Goal: Task Accomplishment & Management: Manage account settings

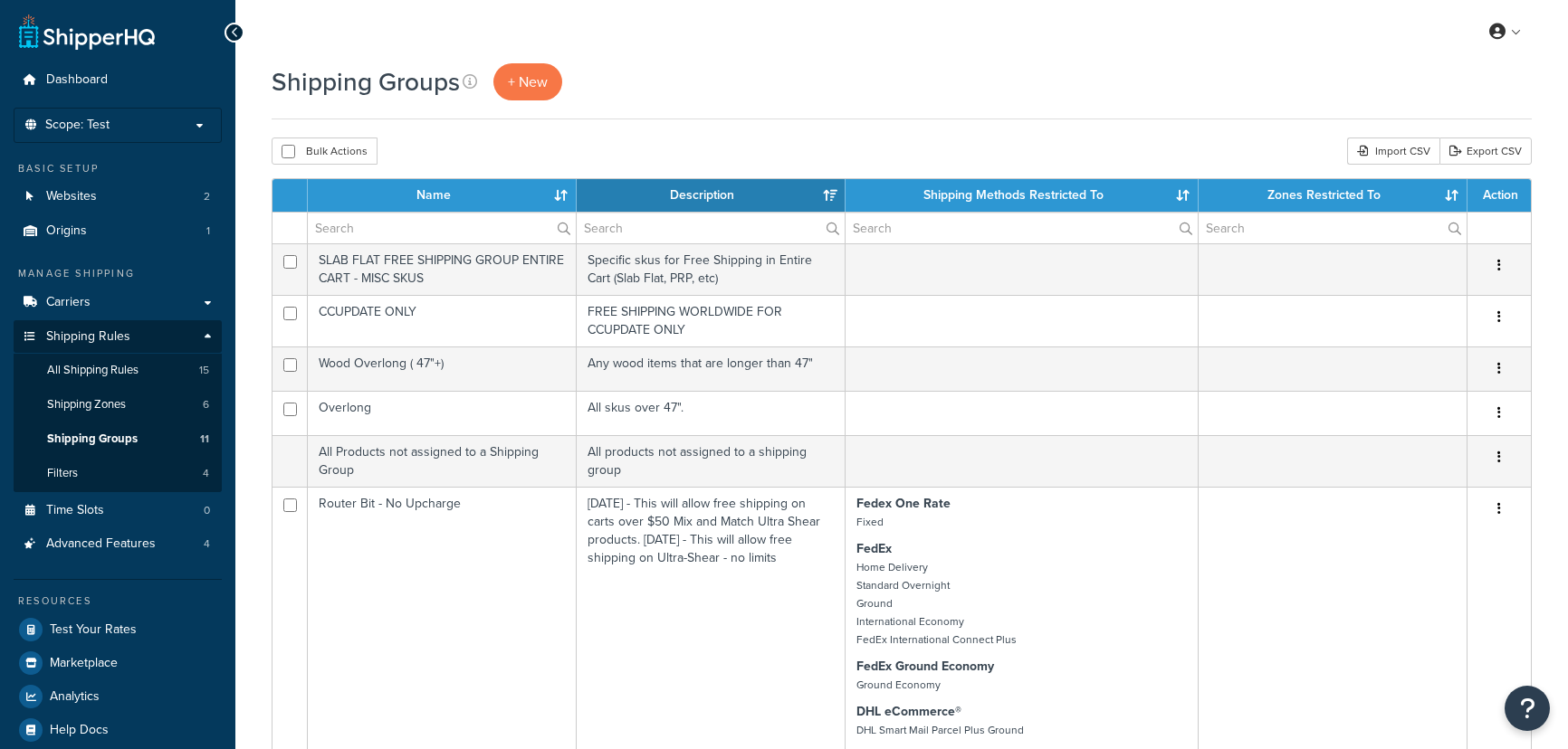
select select "15"
click at [136, 622] on link "Test Your Rates" at bounding box center [118, 630] width 208 height 33
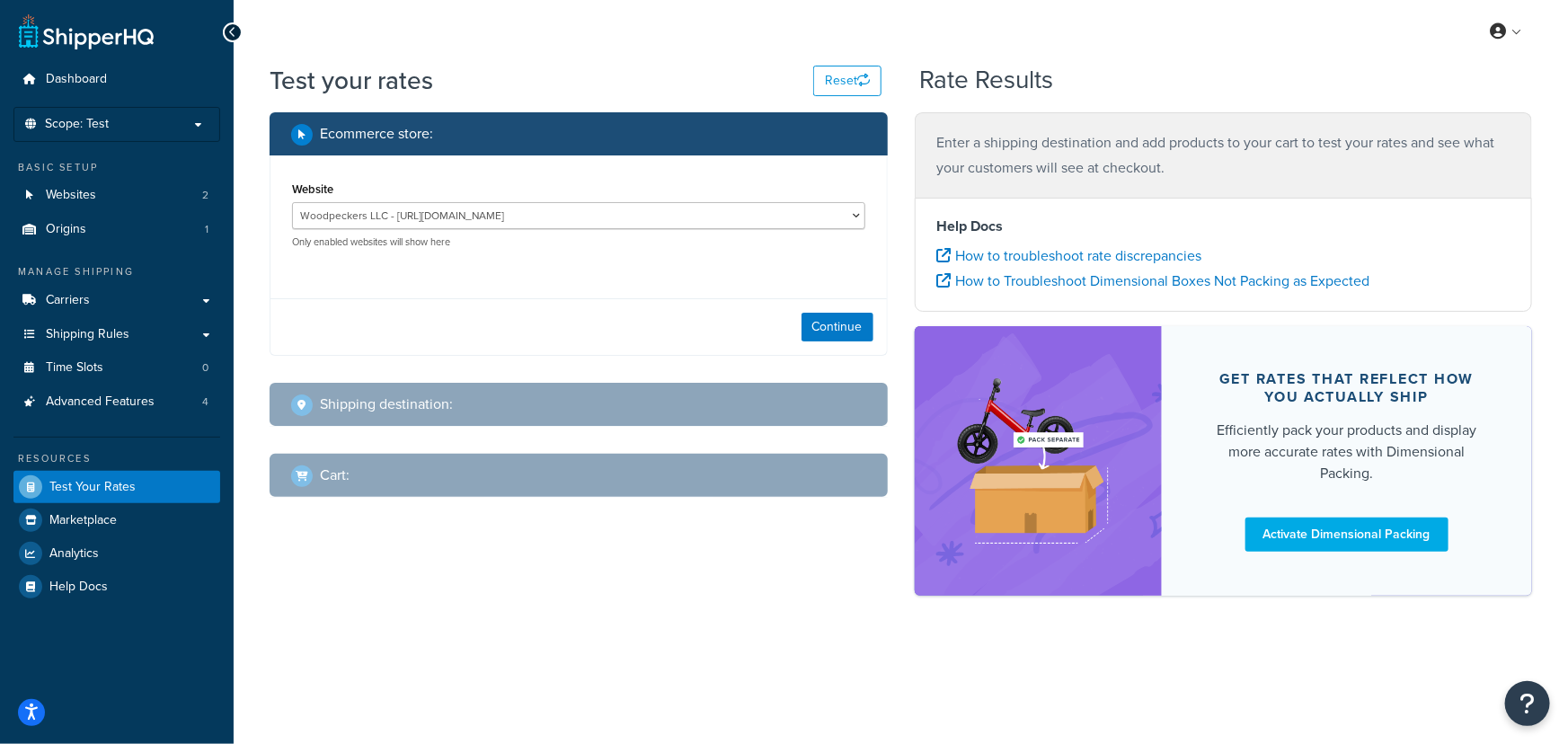
click at [584, 417] on div "Shipping destination :" at bounding box center [585, 405] width 588 height 25
click at [867, 341] on button "Continue" at bounding box center [837, 326] width 72 height 28
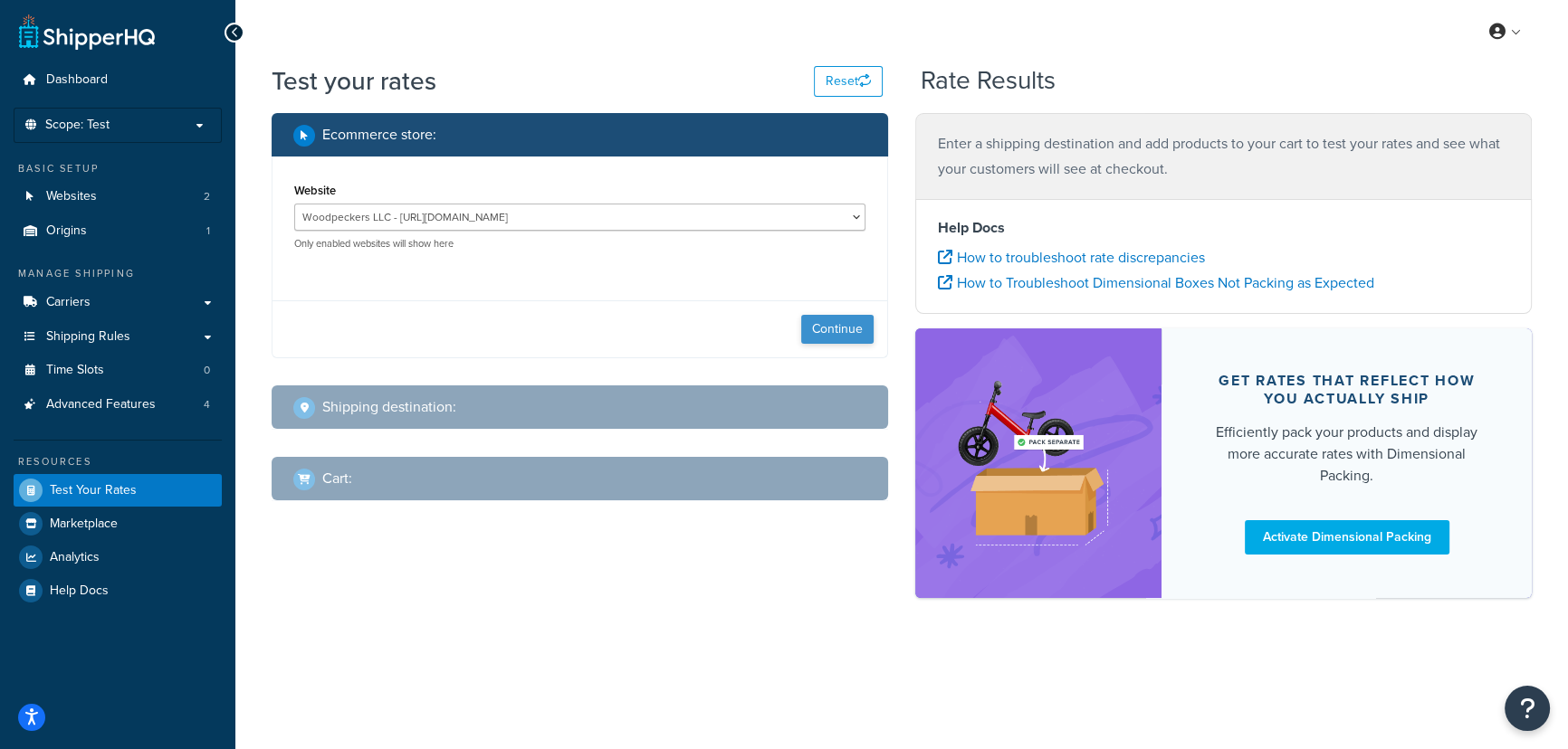
select select "TX"
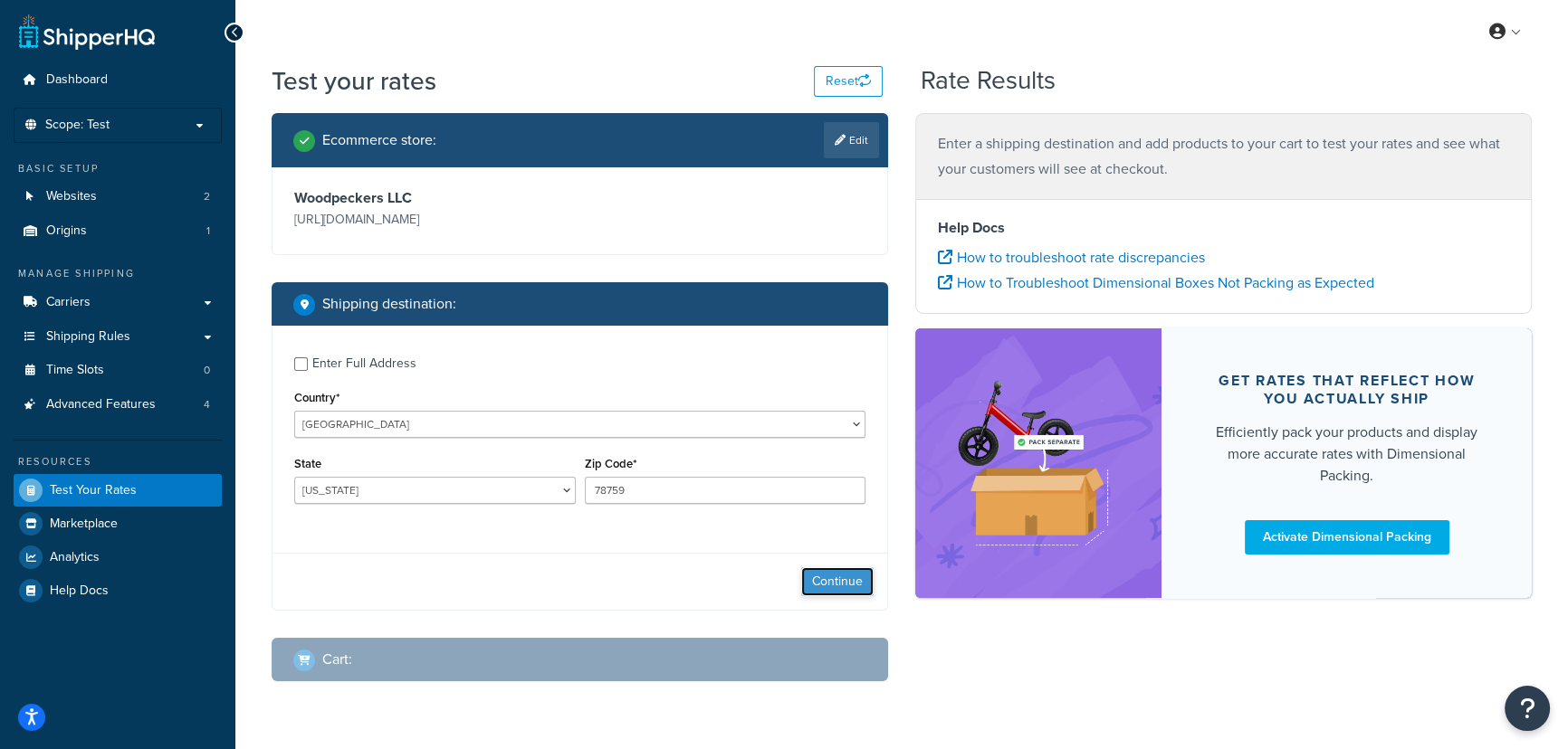
click at [861, 583] on button "Continue" at bounding box center [837, 581] width 72 height 29
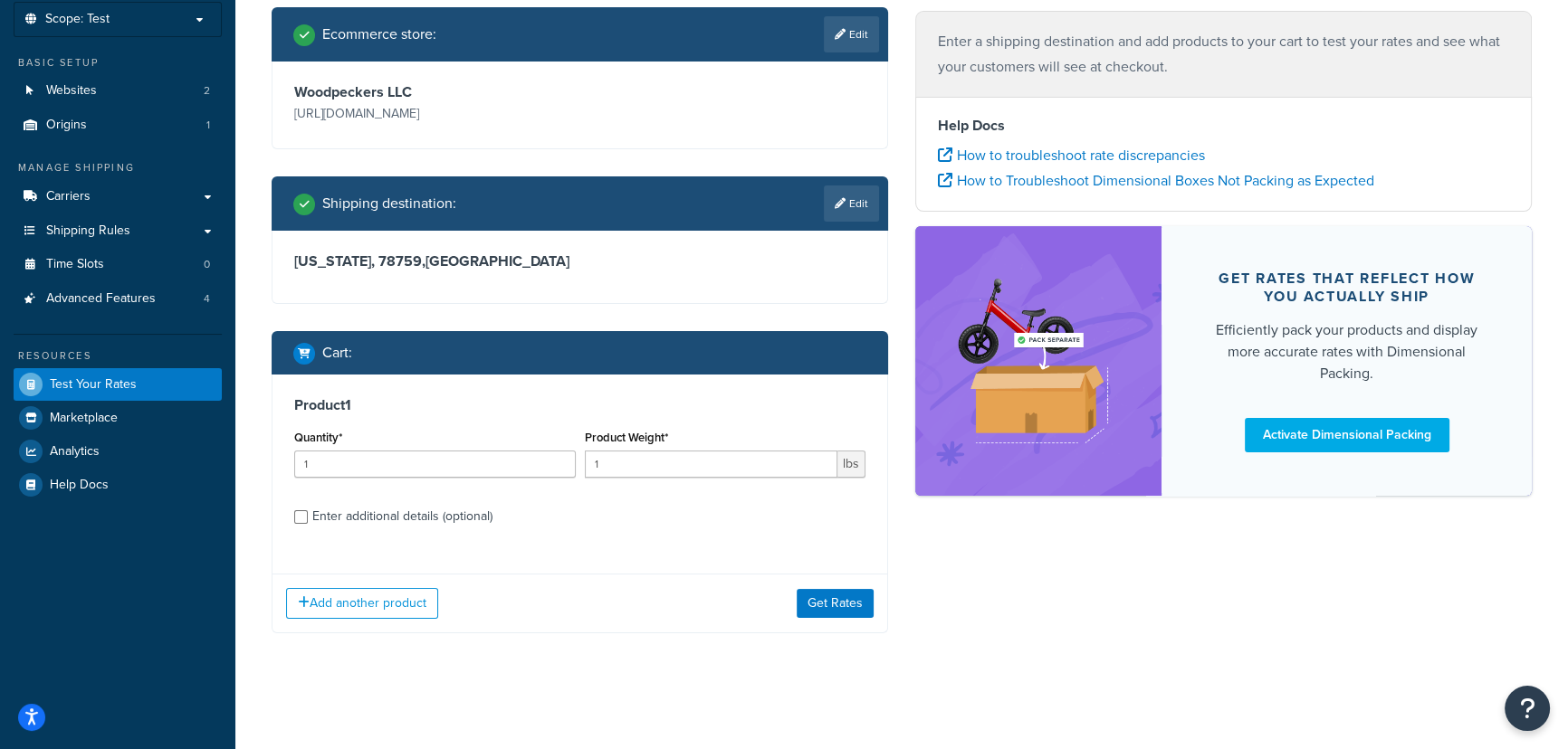
scroll to position [108, 0]
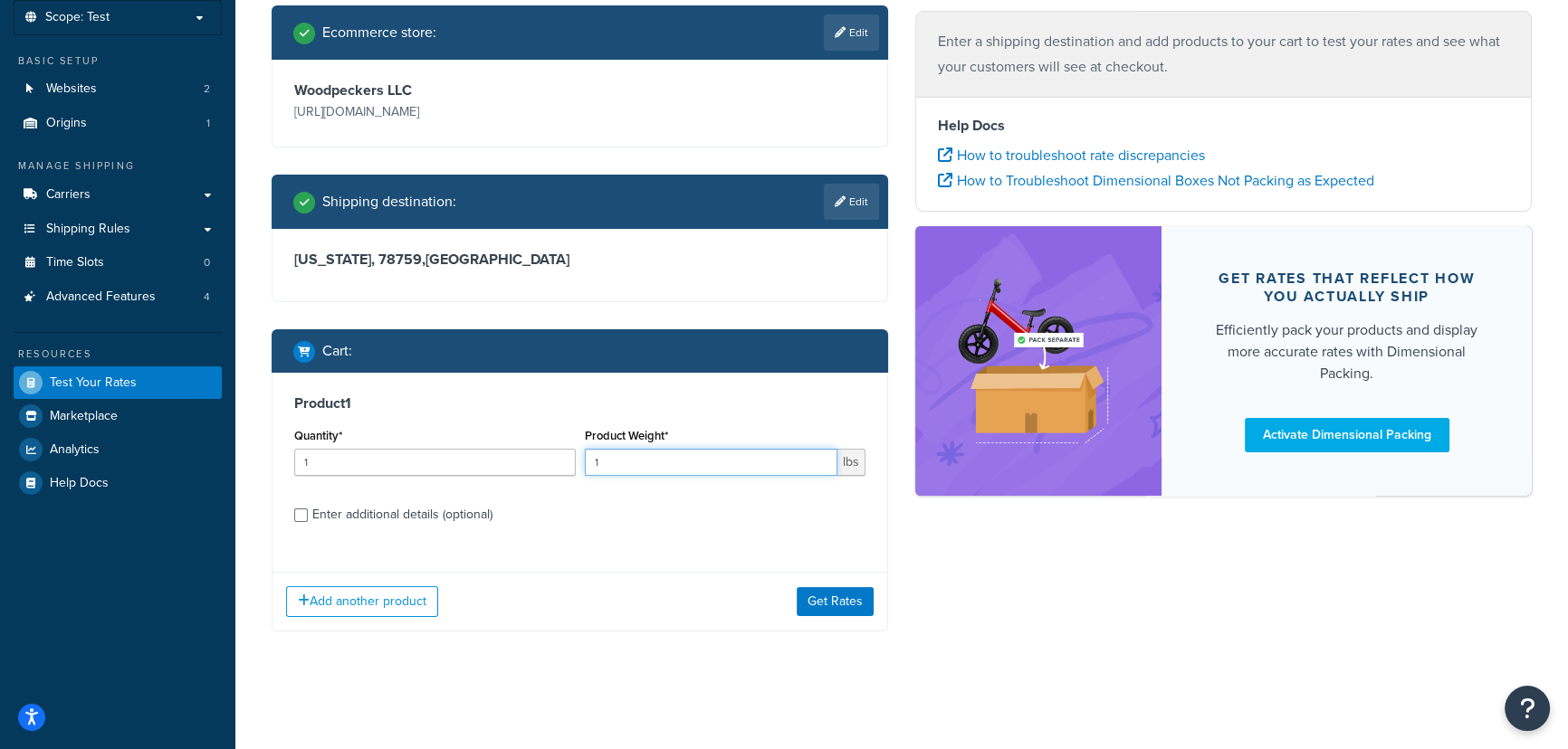
click at [652, 466] on input "1" at bounding box center [711, 463] width 254 height 28
click at [461, 508] on div "Enter additional details (optional)" at bounding box center [402, 515] width 181 height 26
click at [308, 508] on input "Enter additional details (optional)" at bounding box center [301, 515] width 14 height 14
checkbox input "true"
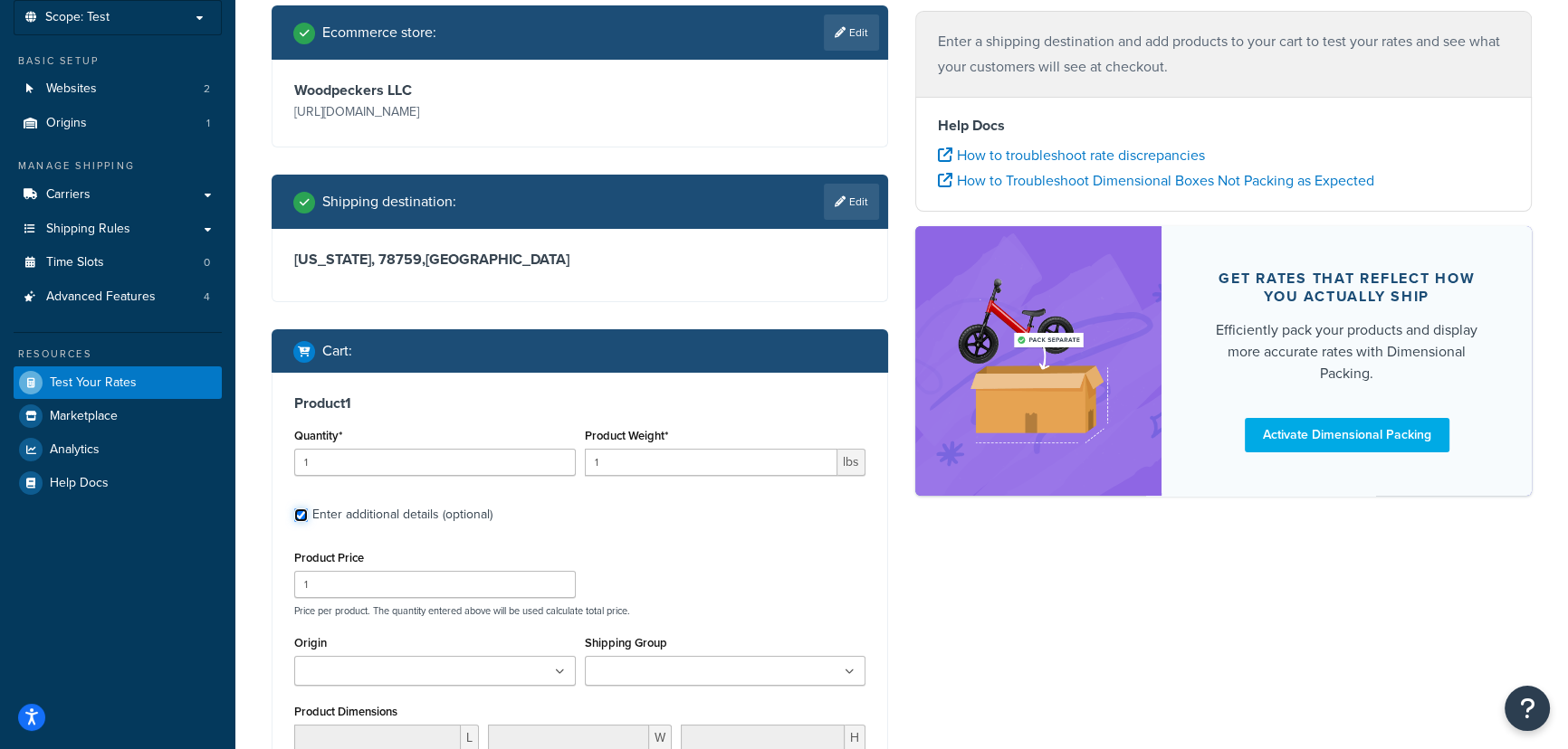
scroll to position [271, 0]
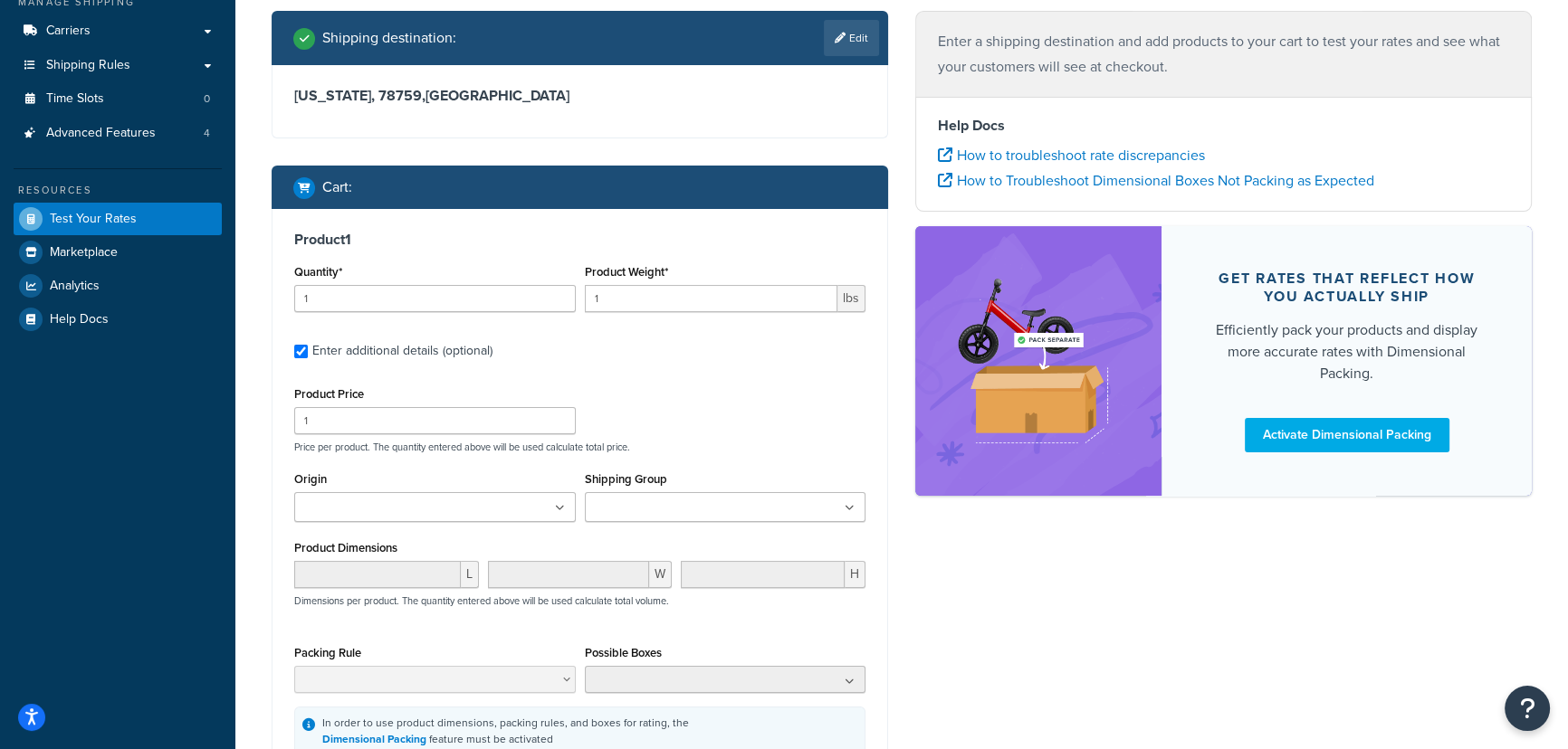
click at [716, 500] on input "Shipping Group" at bounding box center [670, 508] width 160 height 20
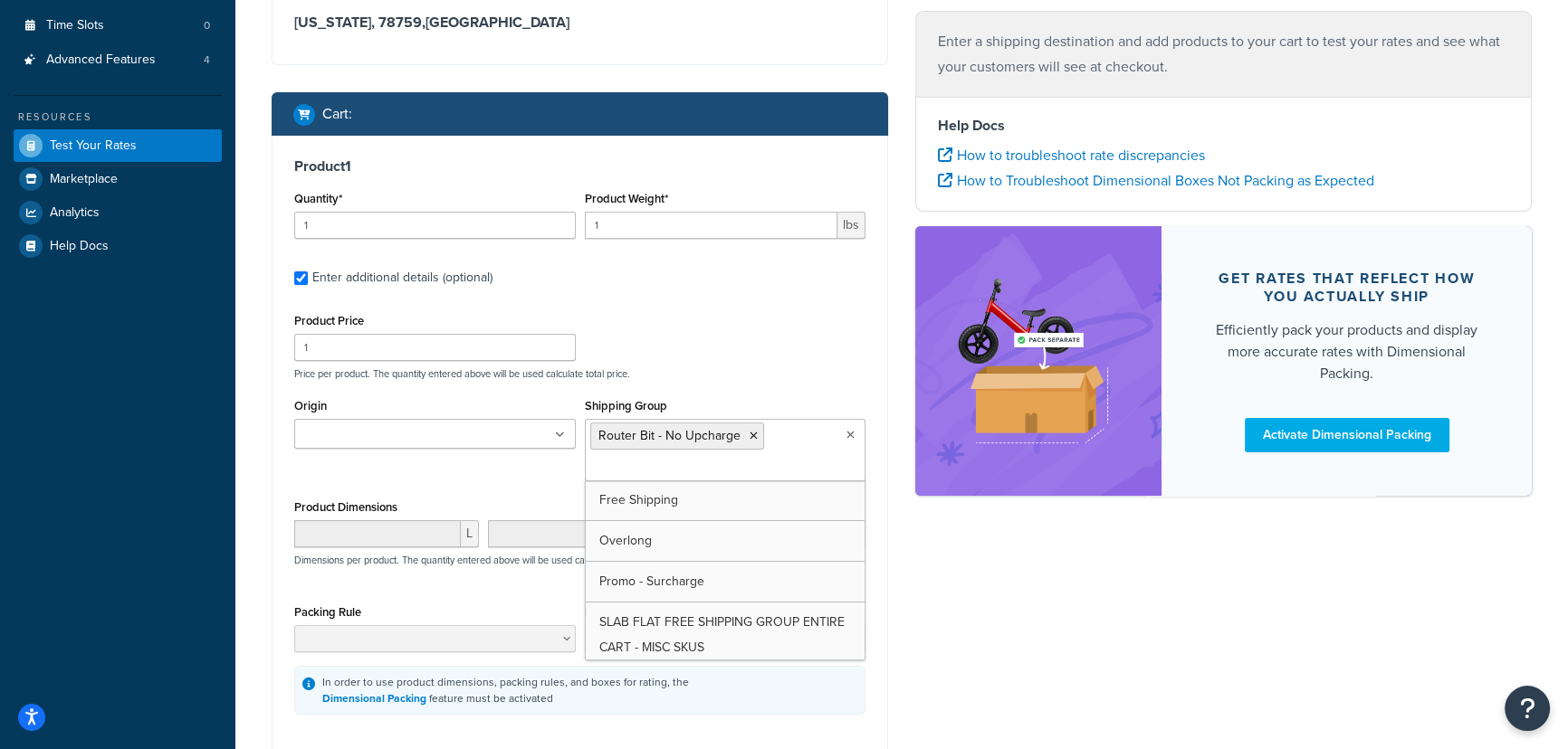
scroll to position [436, 0]
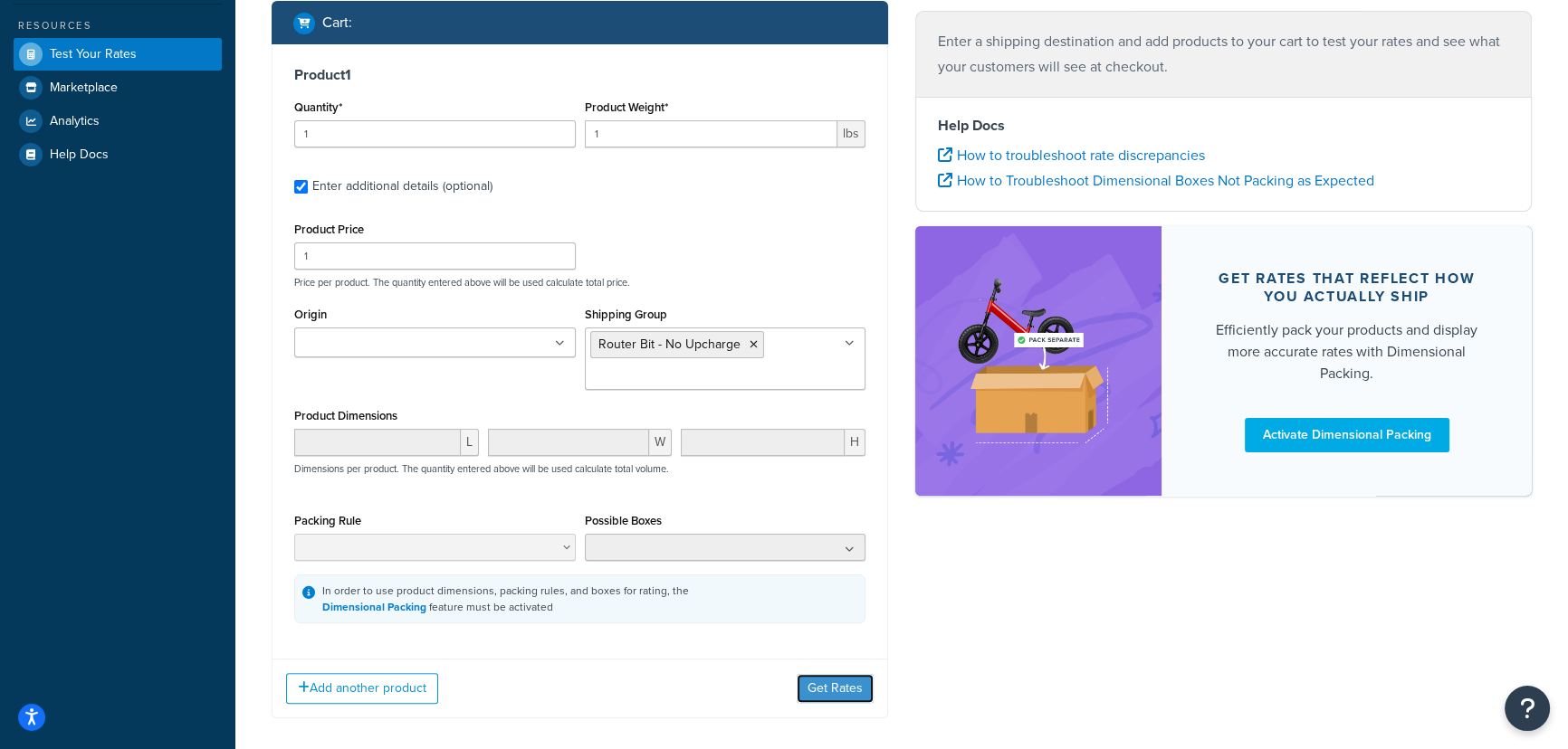
drag, startPoint x: 831, startPoint y: 681, endPoint x: 923, endPoint y: 643, distance: 99.5
click at [837, 683] on button "Get Rates" at bounding box center [835, 688] width 77 height 29
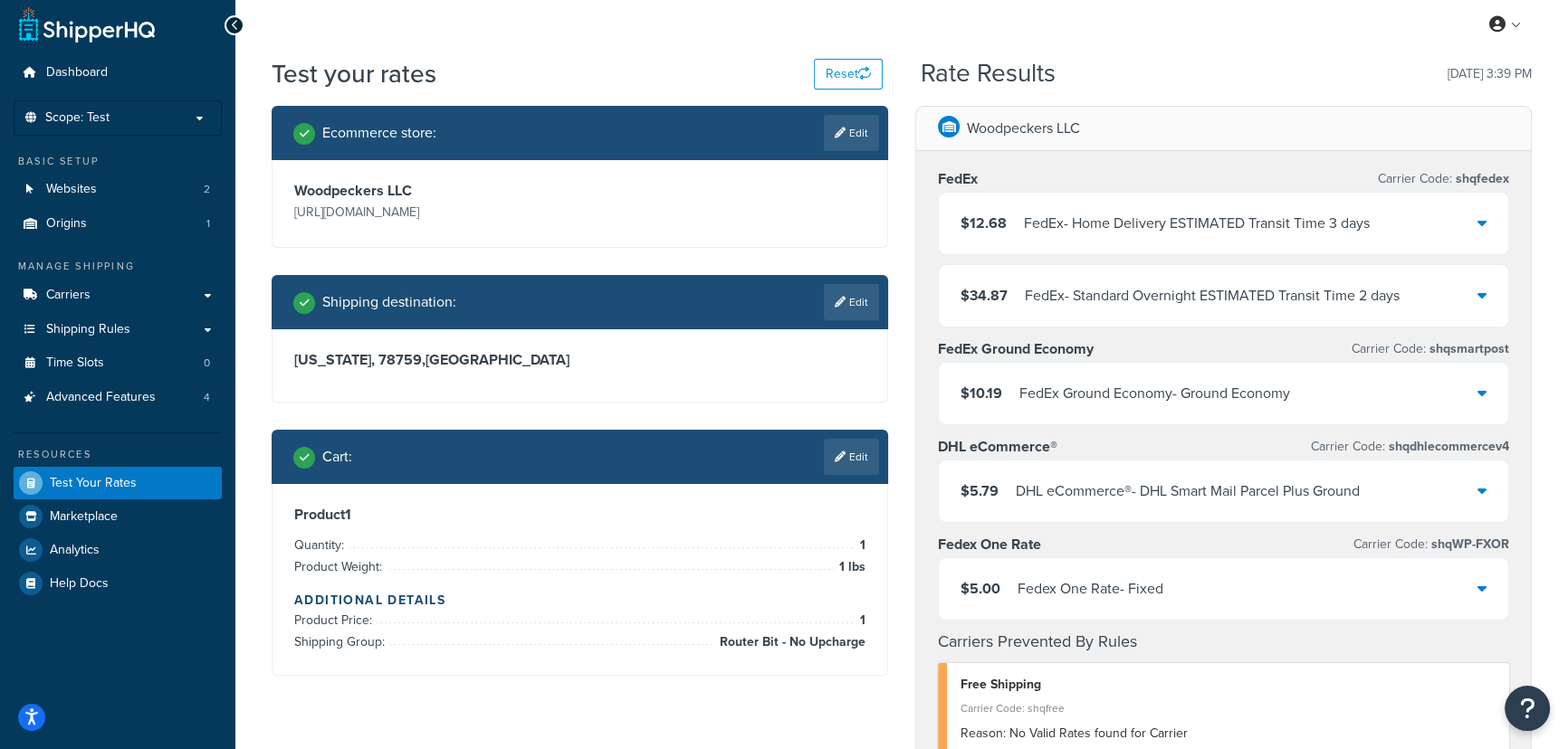
scroll to position [0, 0]
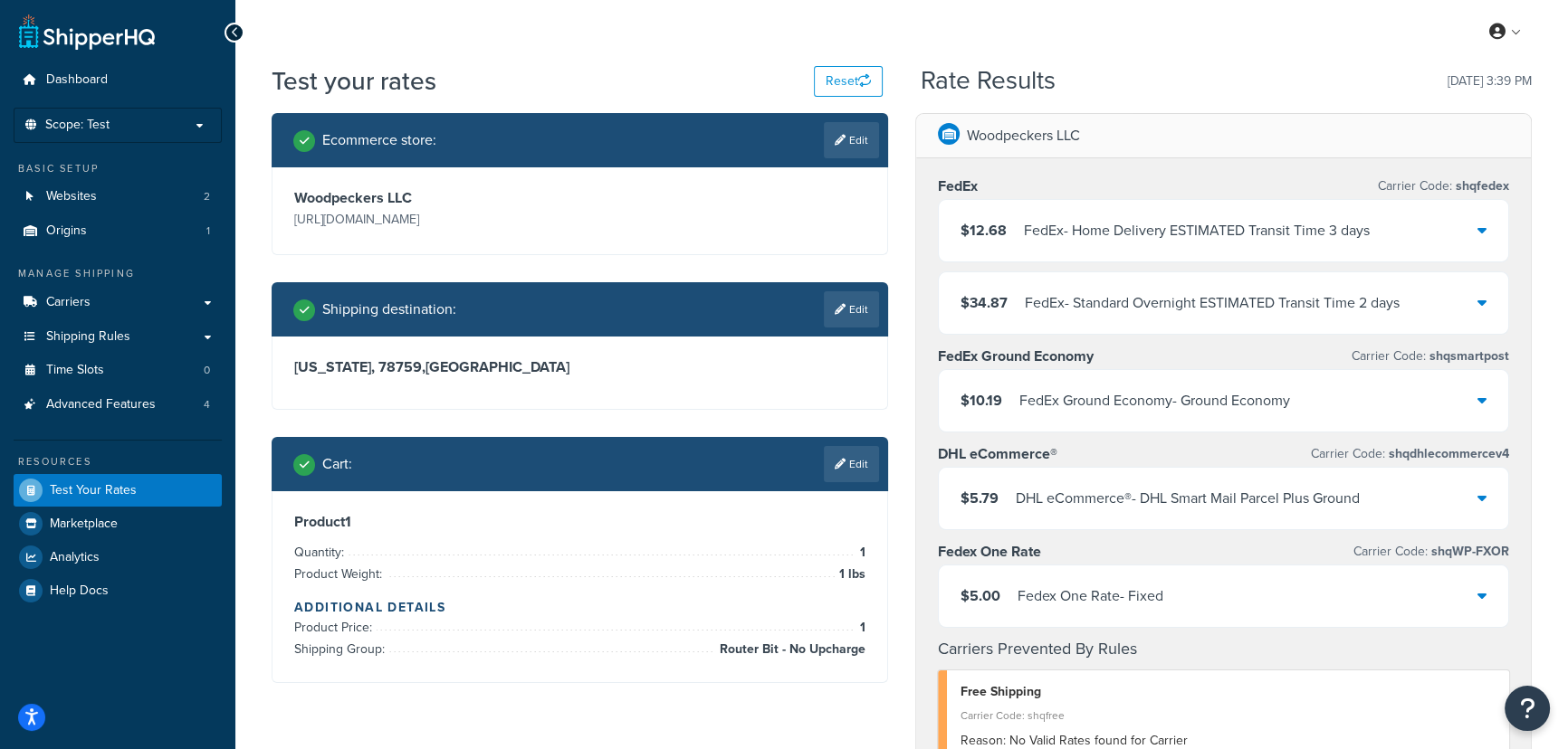
click at [353, 48] on div "My Profile Billing Global Settings Contact Us Logout" at bounding box center [902, 32] width 1333 height 63
click at [118, 335] on span "Shipping Rules" at bounding box center [88, 337] width 84 height 16
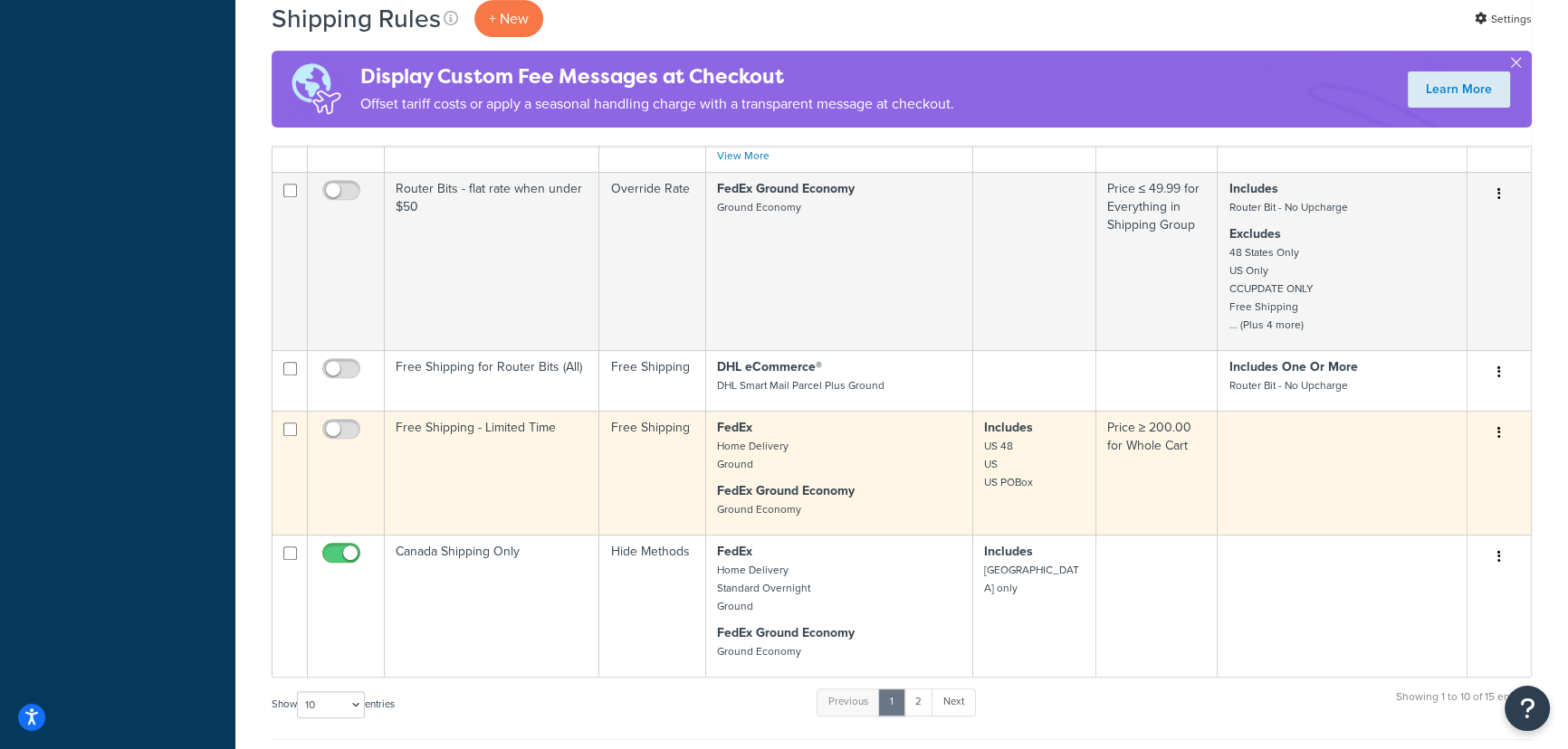
scroll to position [905, 0]
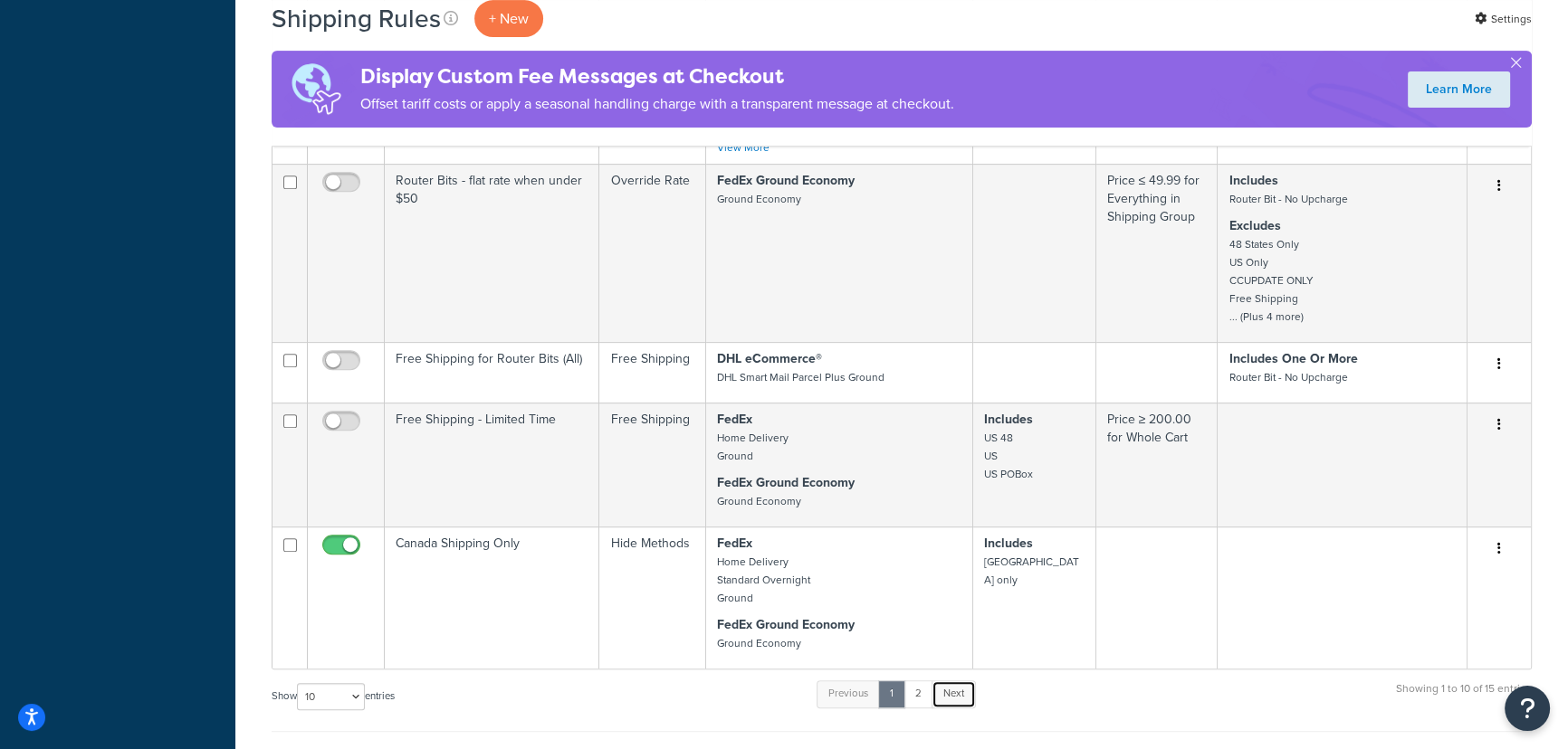
click at [957, 694] on link "Next" at bounding box center [954, 695] width 44 height 28
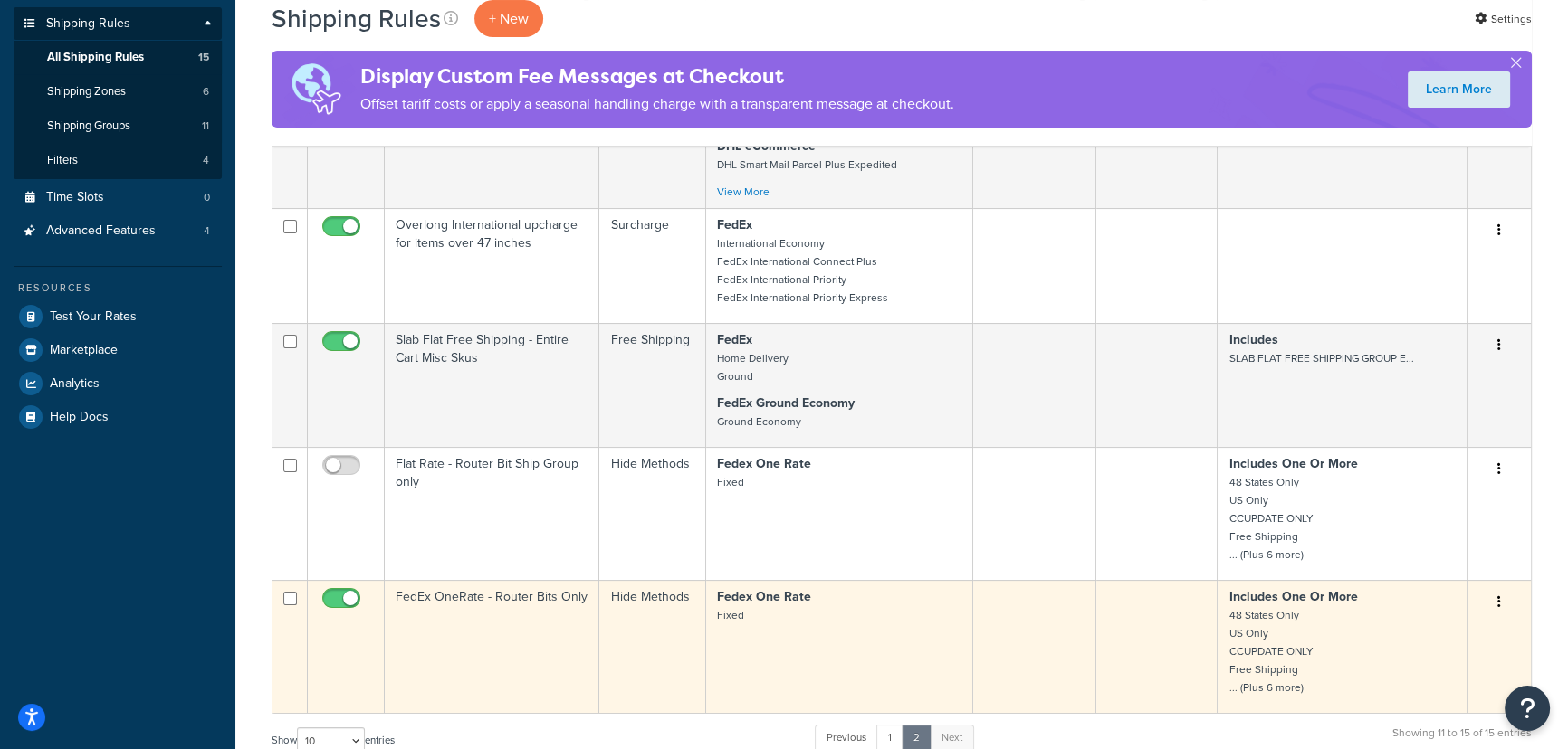
scroll to position [329, 0]
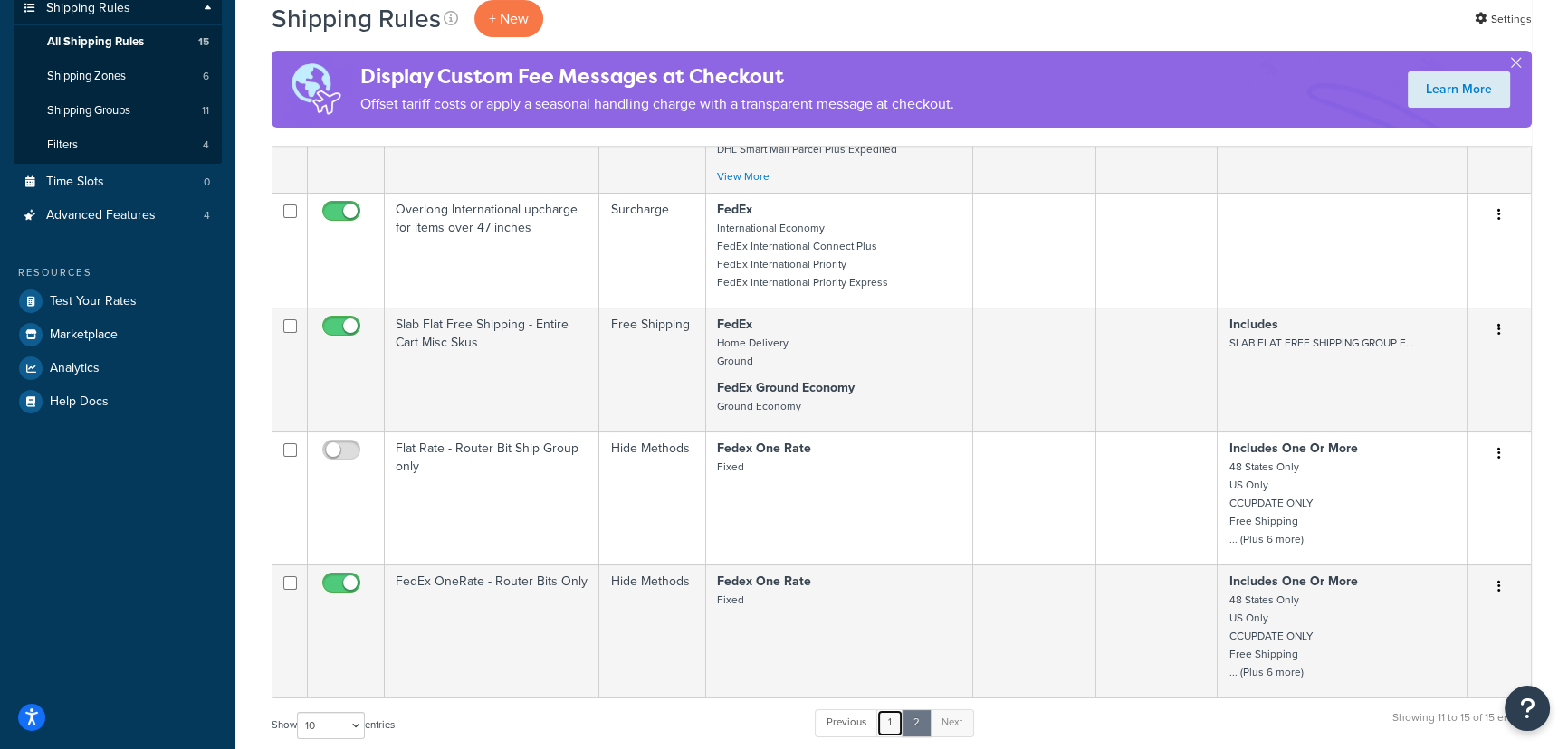
click at [880, 718] on link "1" at bounding box center [891, 723] width 28 height 28
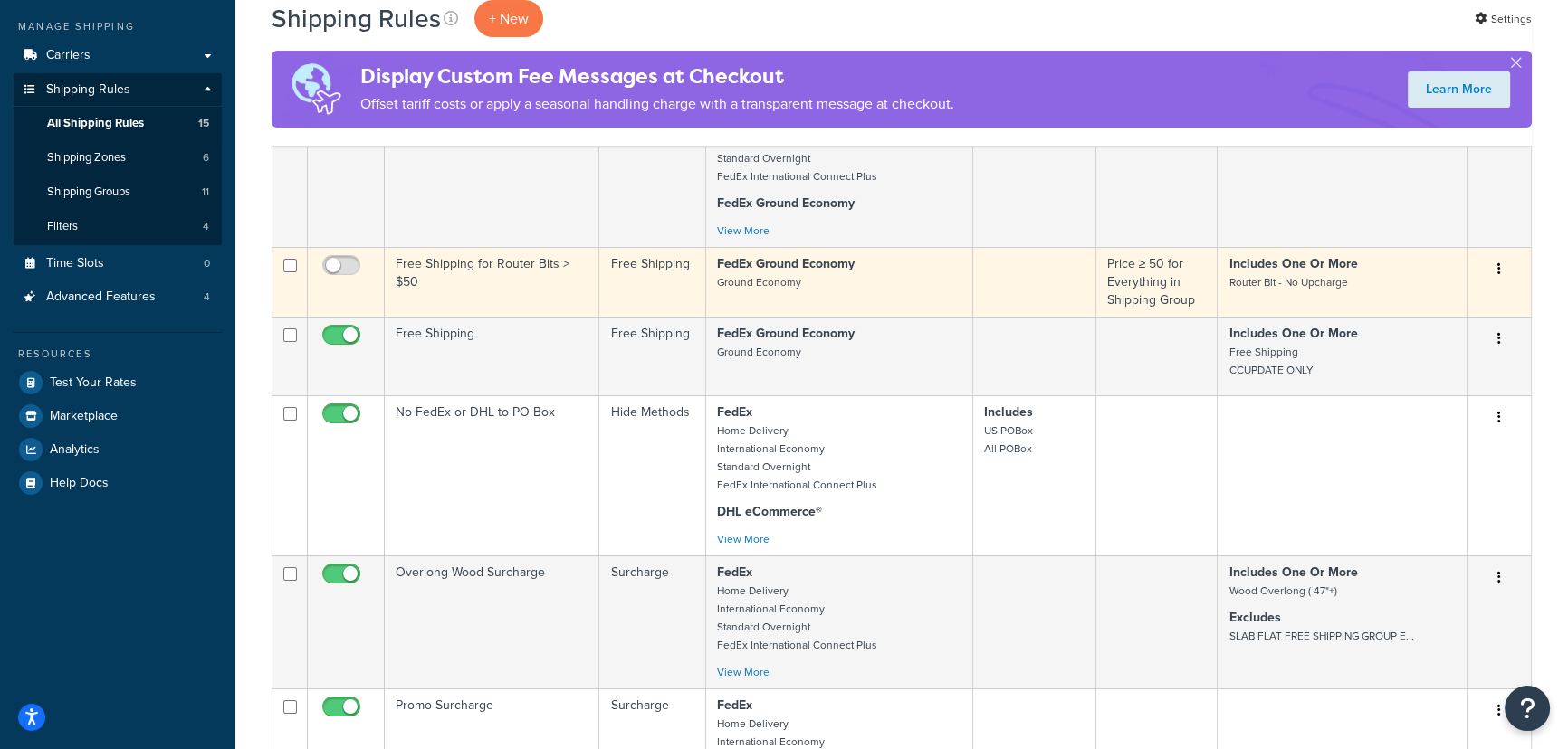
scroll to position [0, 0]
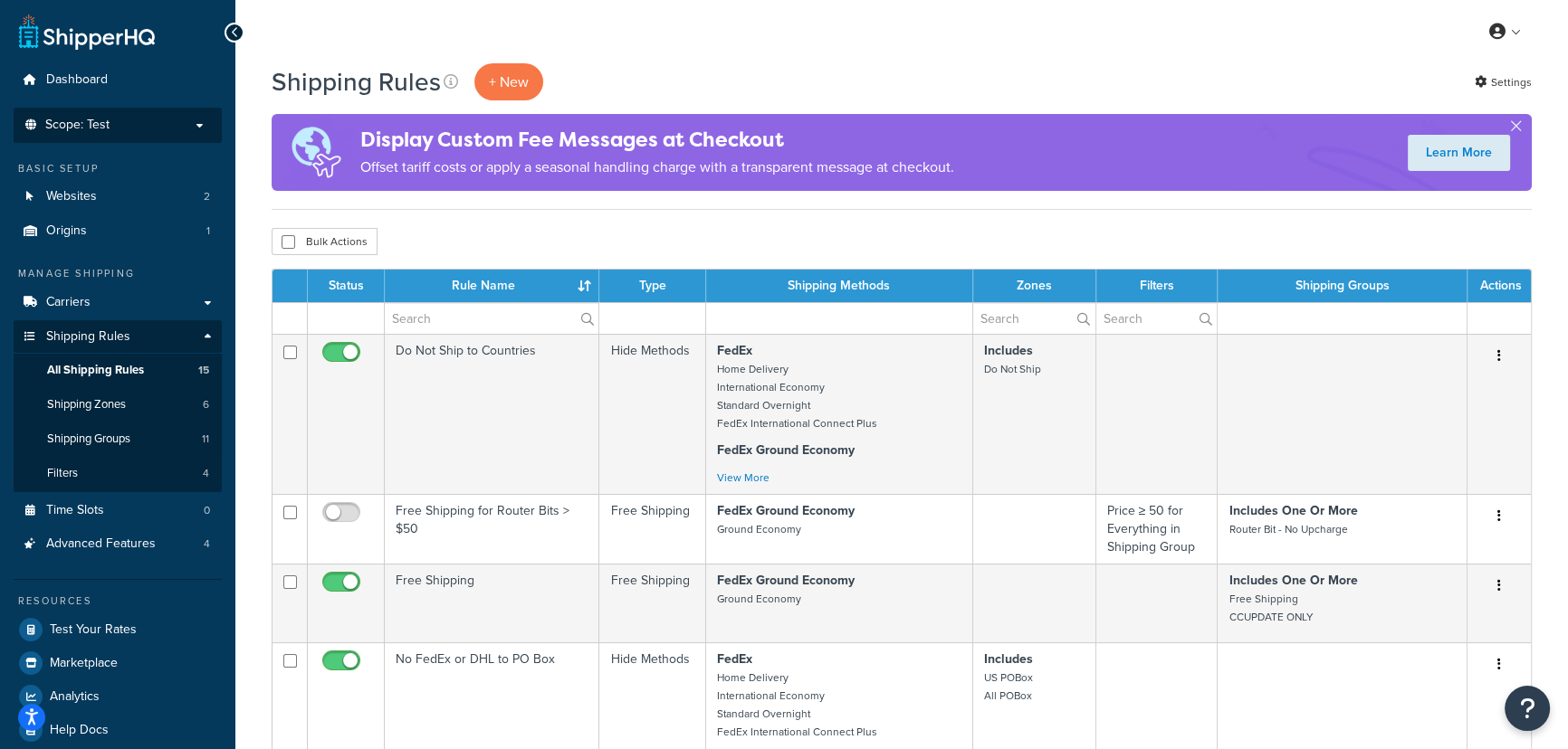
click at [130, 125] on p "Scope: Test" at bounding box center [118, 125] width 192 height 16
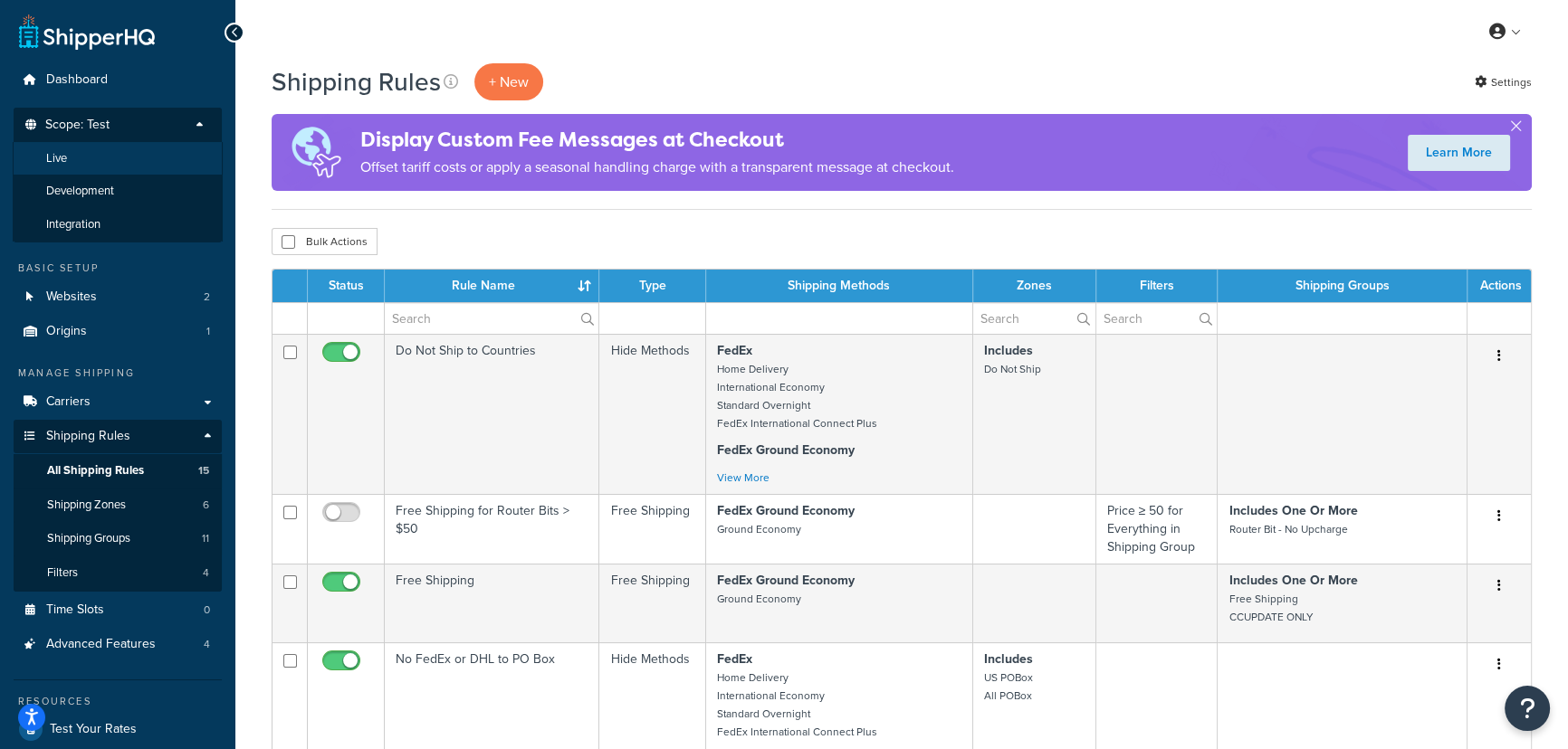
click at [104, 157] on li "Live" at bounding box center [118, 159] width 210 height 34
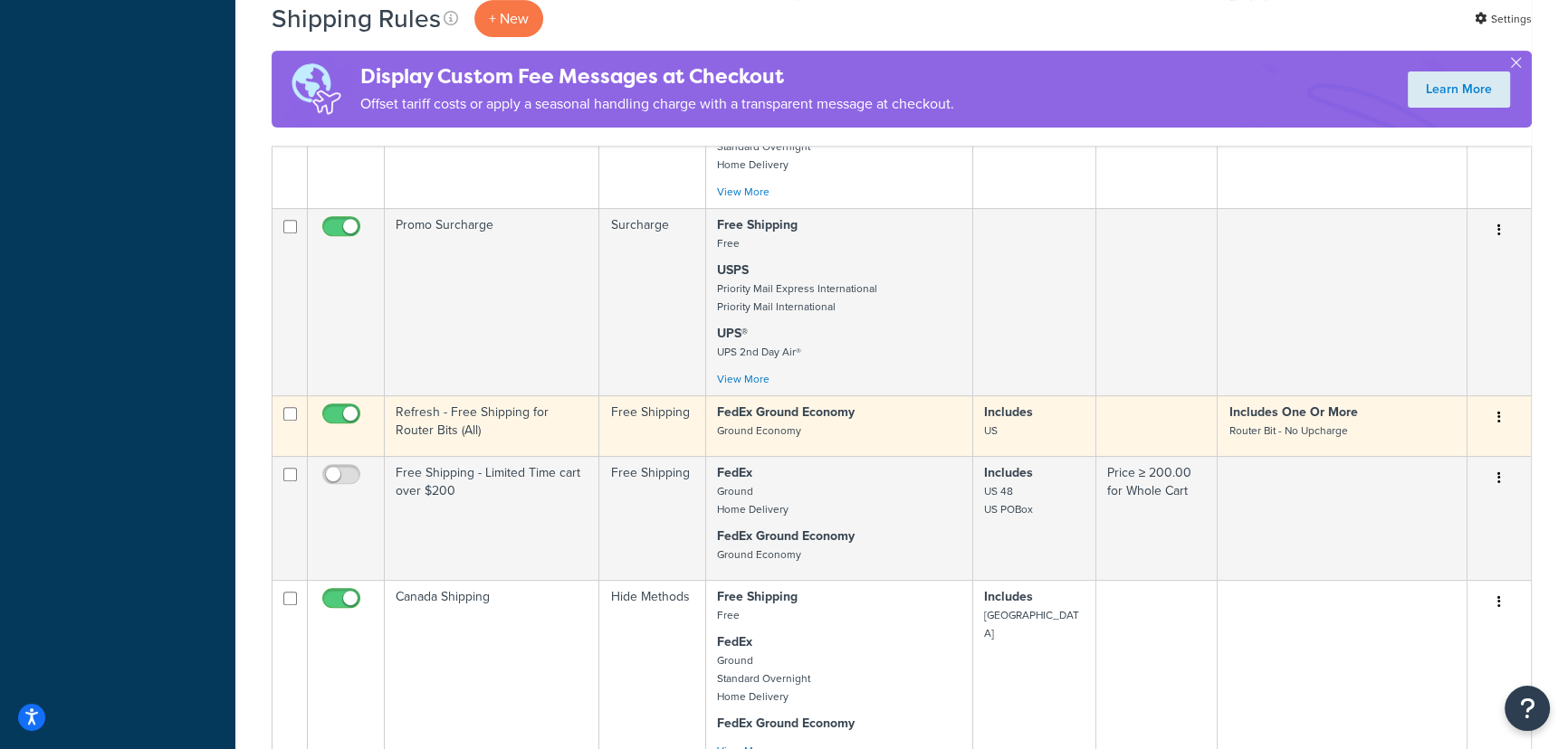
scroll to position [905, 0]
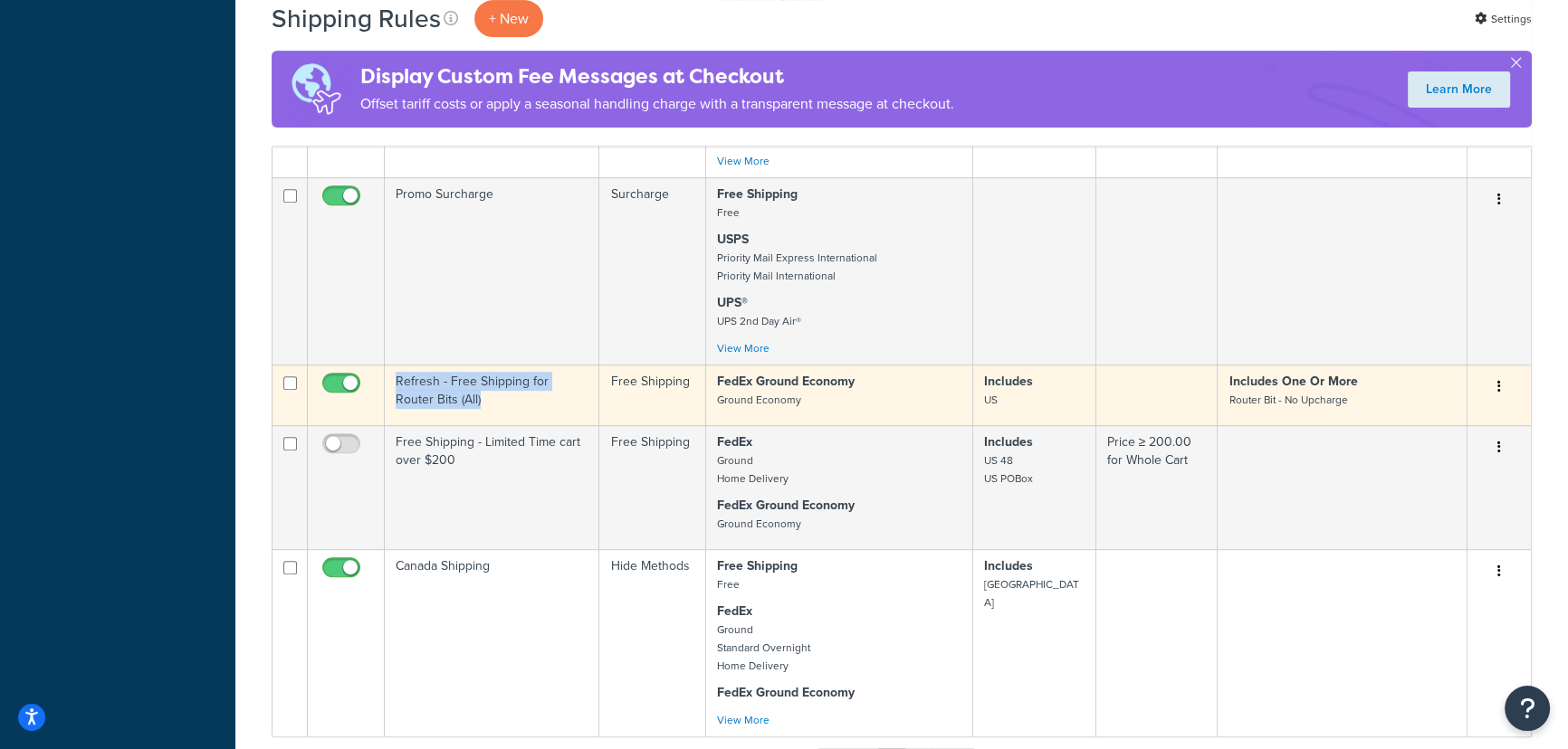
drag, startPoint x: 388, startPoint y: 379, endPoint x: 444, endPoint y: 418, distance: 68.2
click at [444, 418] on td "Refresh - Free Shipping for Router Bits (All)" at bounding box center [492, 395] width 214 height 60
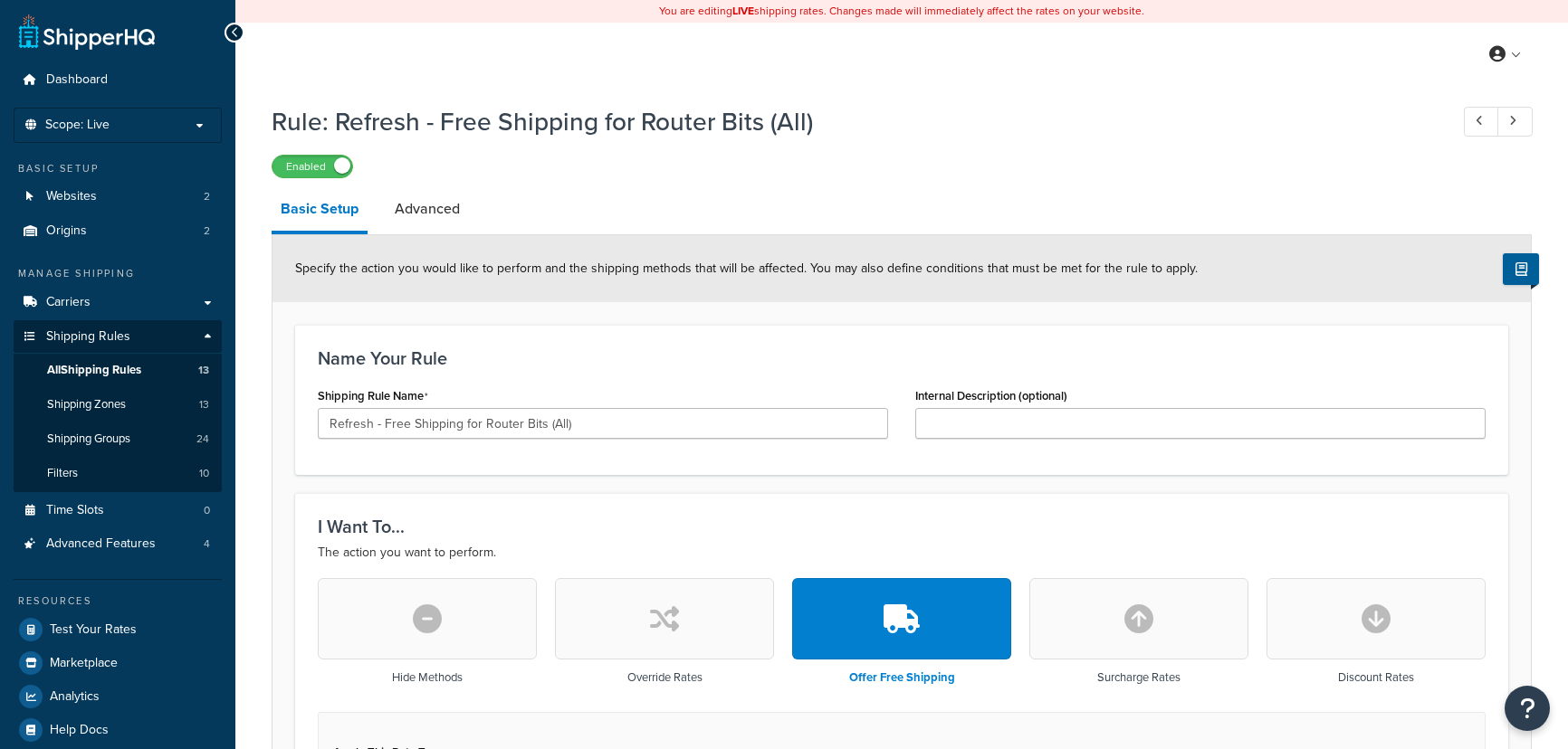
select select "SHIPPING_GROUP"
drag, startPoint x: 636, startPoint y: 435, endPoint x: 311, endPoint y: 435, distance: 325.0
click at [311, 435] on div "Shipping Rule Name Refresh - Free Shipping for Router Bits (All)" at bounding box center [602, 417] width 597 height 70
click at [93, 129] on span "Scope: Live" at bounding box center [77, 125] width 64 height 16
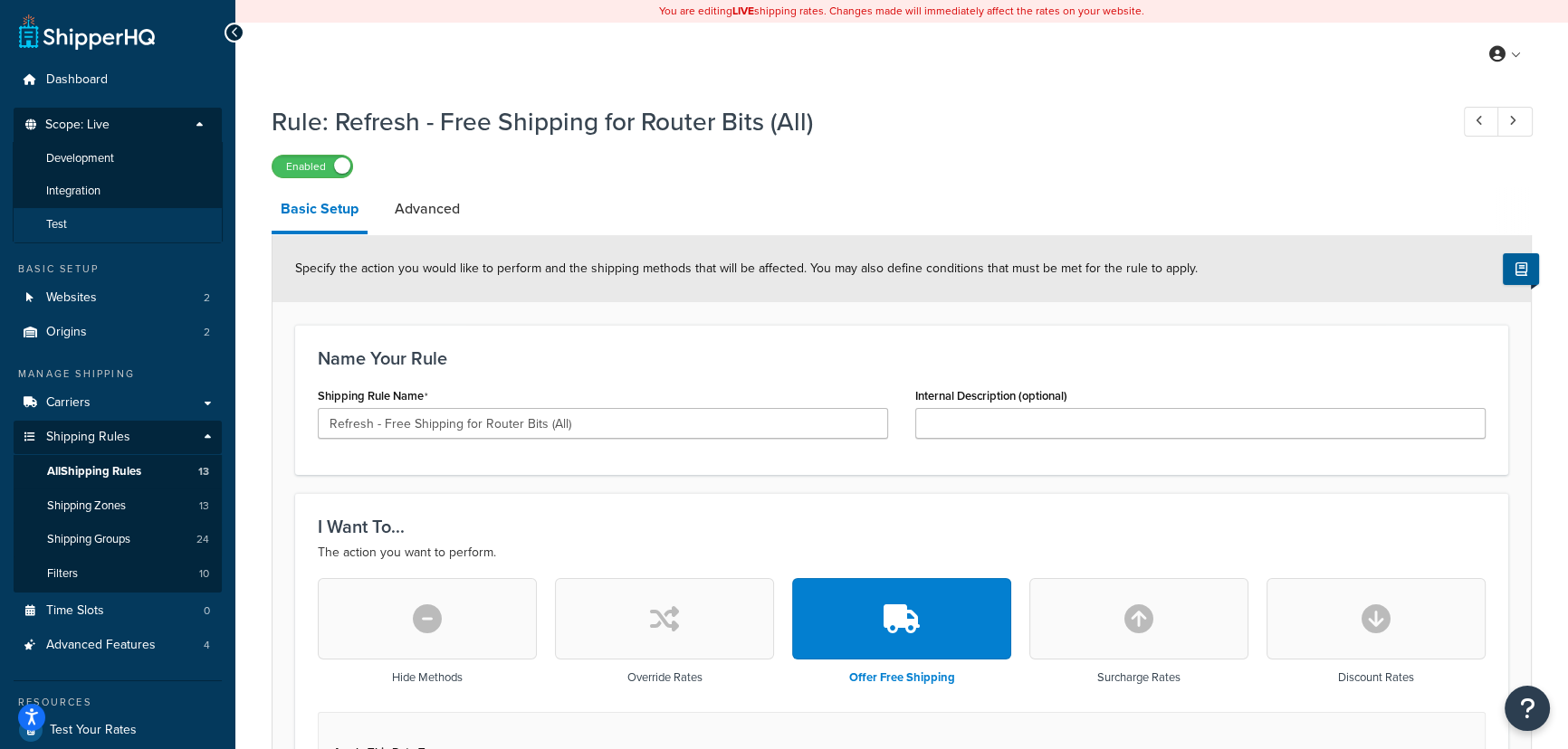
click at [104, 232] on li "Test" at bounding box center [118, 225] width 210 height 34
